Goal: Communication & Community: Answer question/provide support

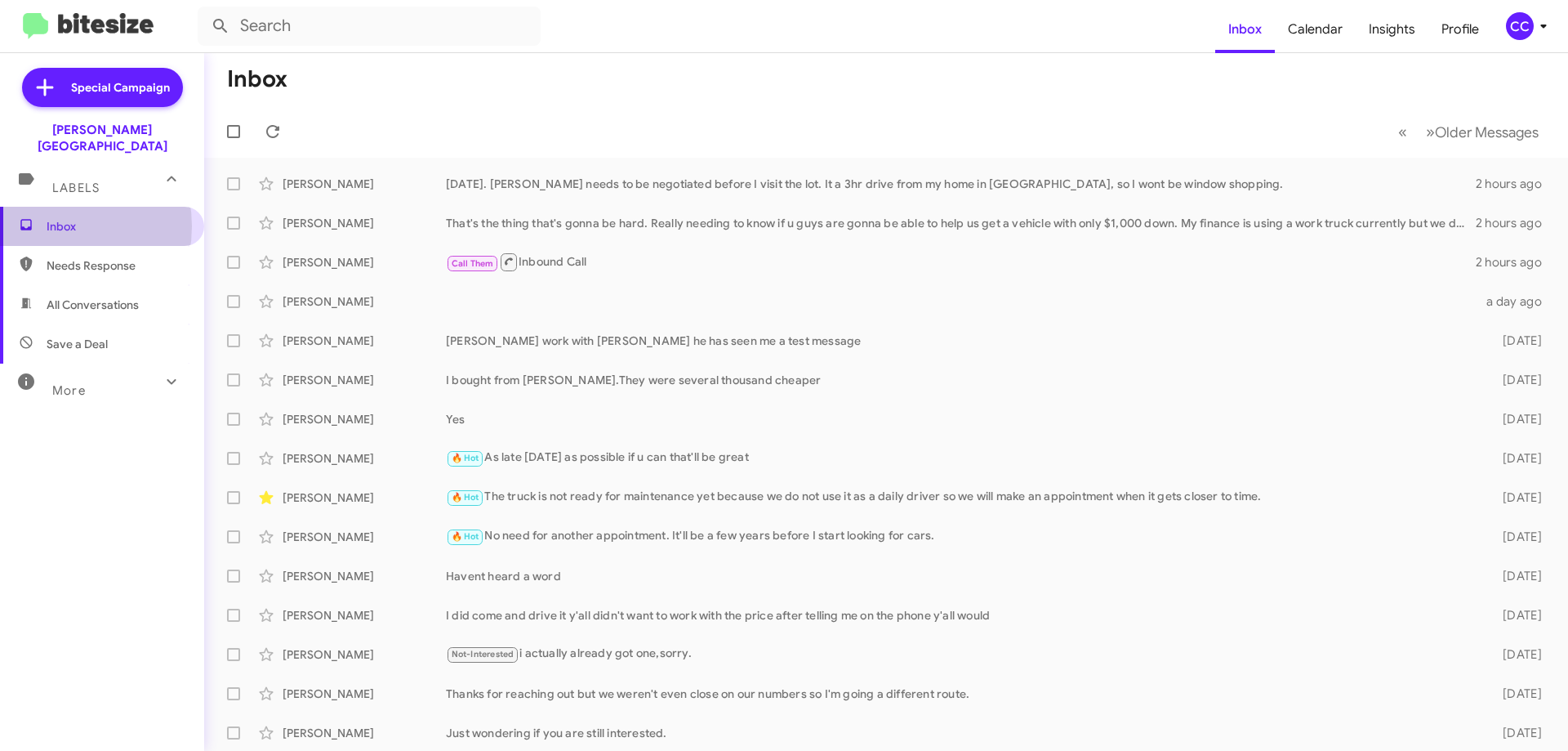
click at [49, 218] on span "Inbox" at bounding box center [116, 226] width 139 height 17
click at [82, 257] on span "Needs Response" at bounding box center [116, 265] width 139 height 17
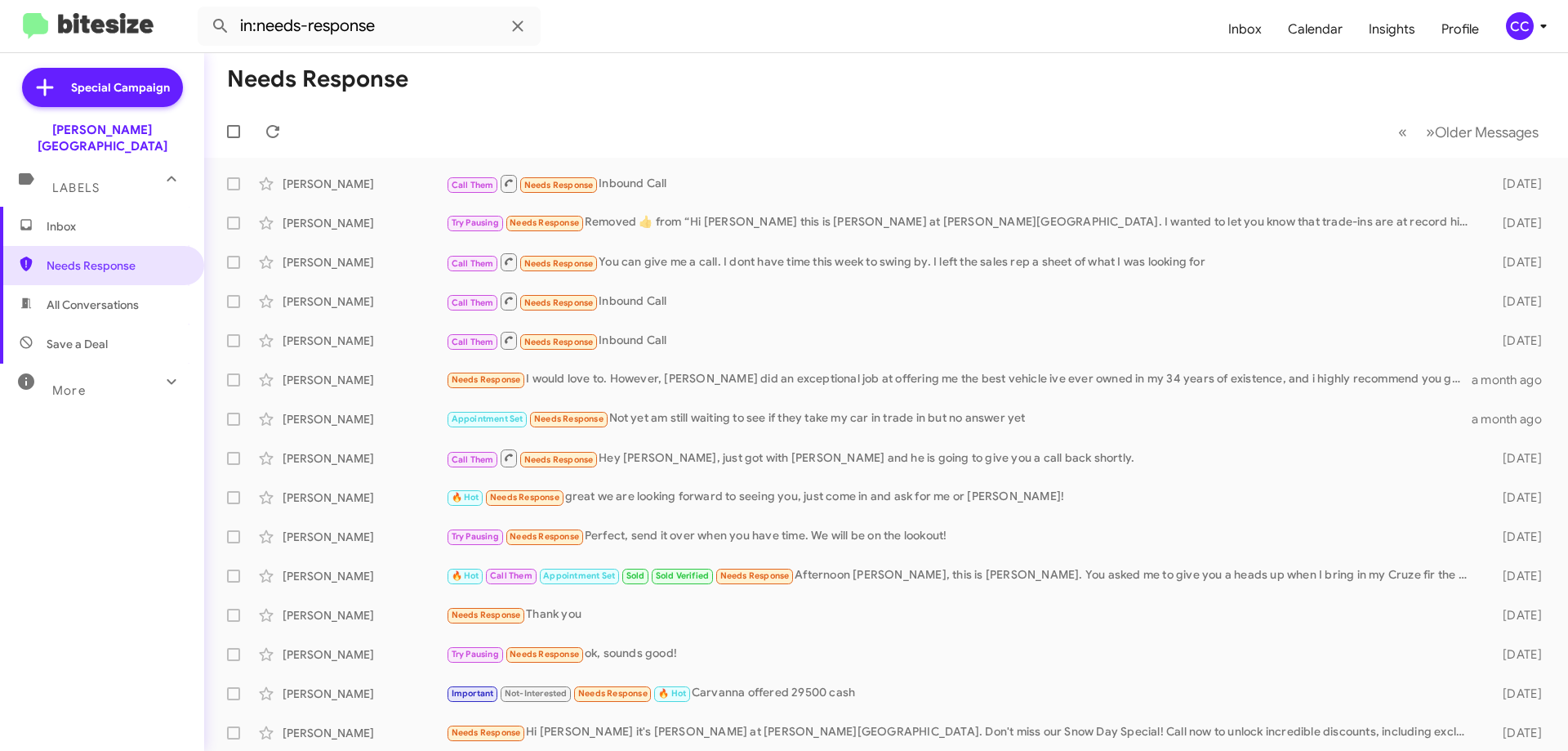
click at [124, 286] on span "All Conversations" at bounding box center [102, 305] width 205 height 40
type input "in:all-conversations"
